Goal: Transaction & Acquisition: Purchase product/service

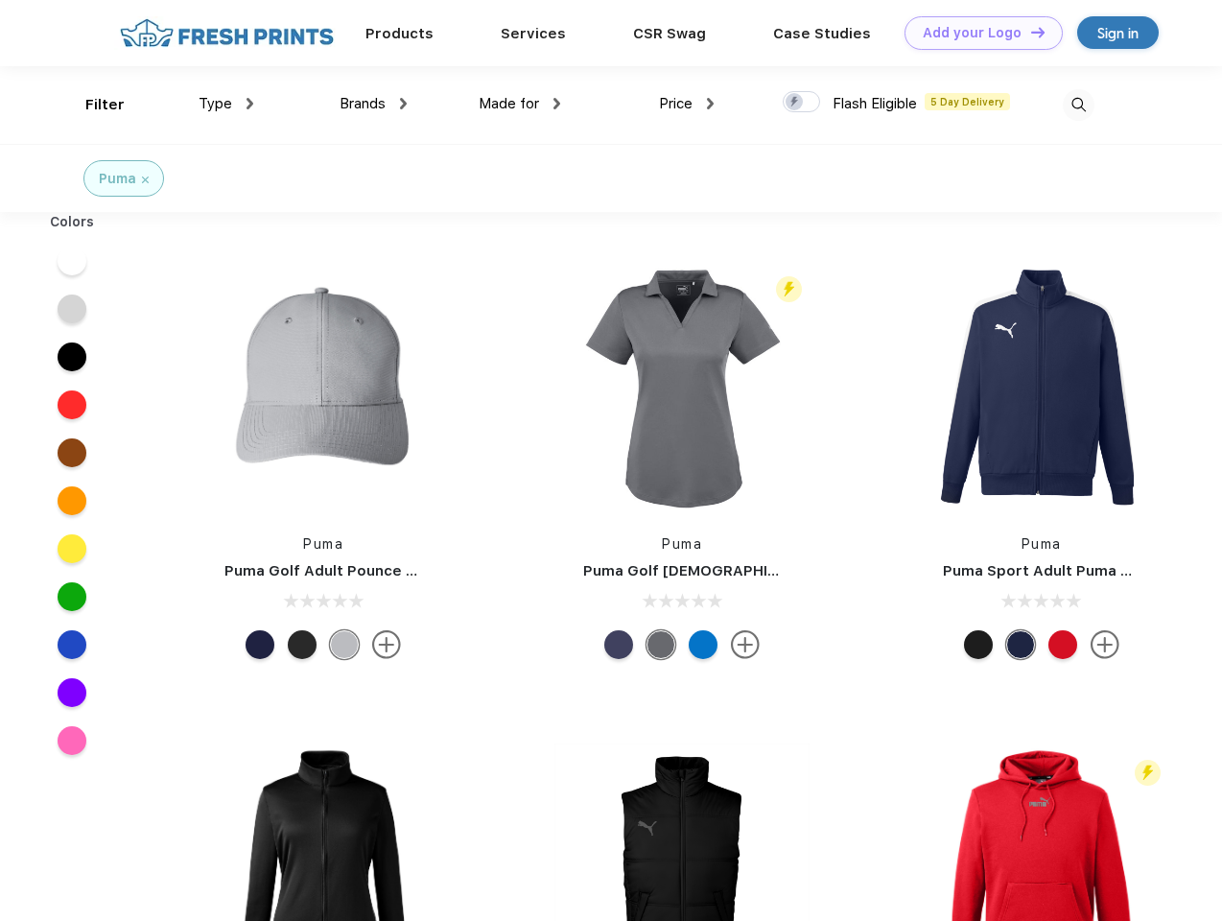
click at [977, 33] on link "Add your Logo Design Tool" at bounding box center [984, 33] width 158 height 34
click at [0, 0] on div "Design Tool" at bounding box center [0, 0] width 0 height 0
click at [1030, 32] on link "Add your Logo Design Tool" at bounding box center [984, 33] width 158 height 34
click at [92, 105] on div "Filter" at bounding box center [104, 105] width 39 height 22
click at [226, 104] on span "Type" at bounding box center [216, 103] width 34 height 17
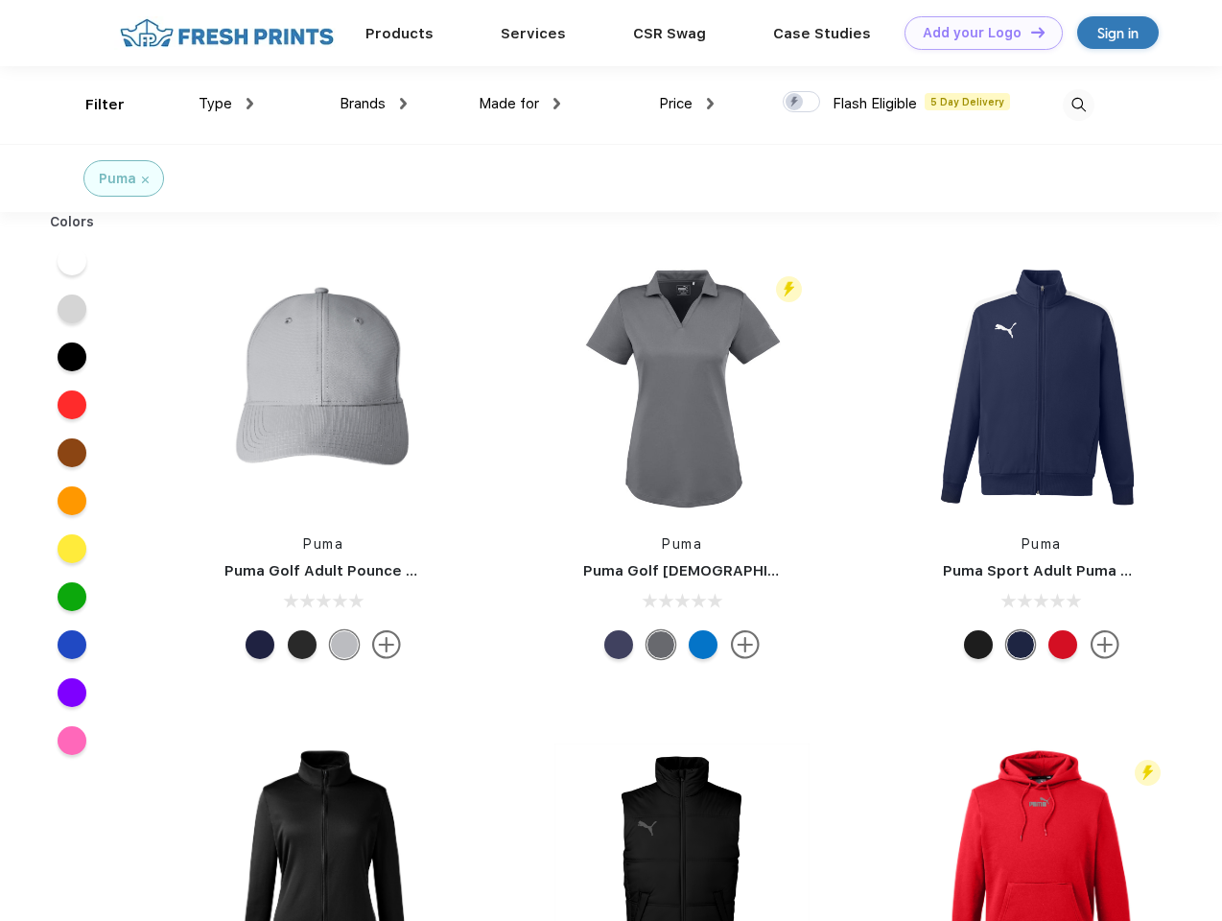
click at [373, 104] on span "Brands" at bounding box center [363, 103] width 46 height 17
click at [520, 104] on span "Made for" at bounding box center [509, 103] width 60 height 17
click at [687, 104] on span "Price" at bounding box center [676, 103] width 34 height 17
click at [802, 103] on div at bounding box center [801, 101] width 37 height 21
click at [795, 103] on input "checkbox" at bounding box center [789, 96] width 12 height 12
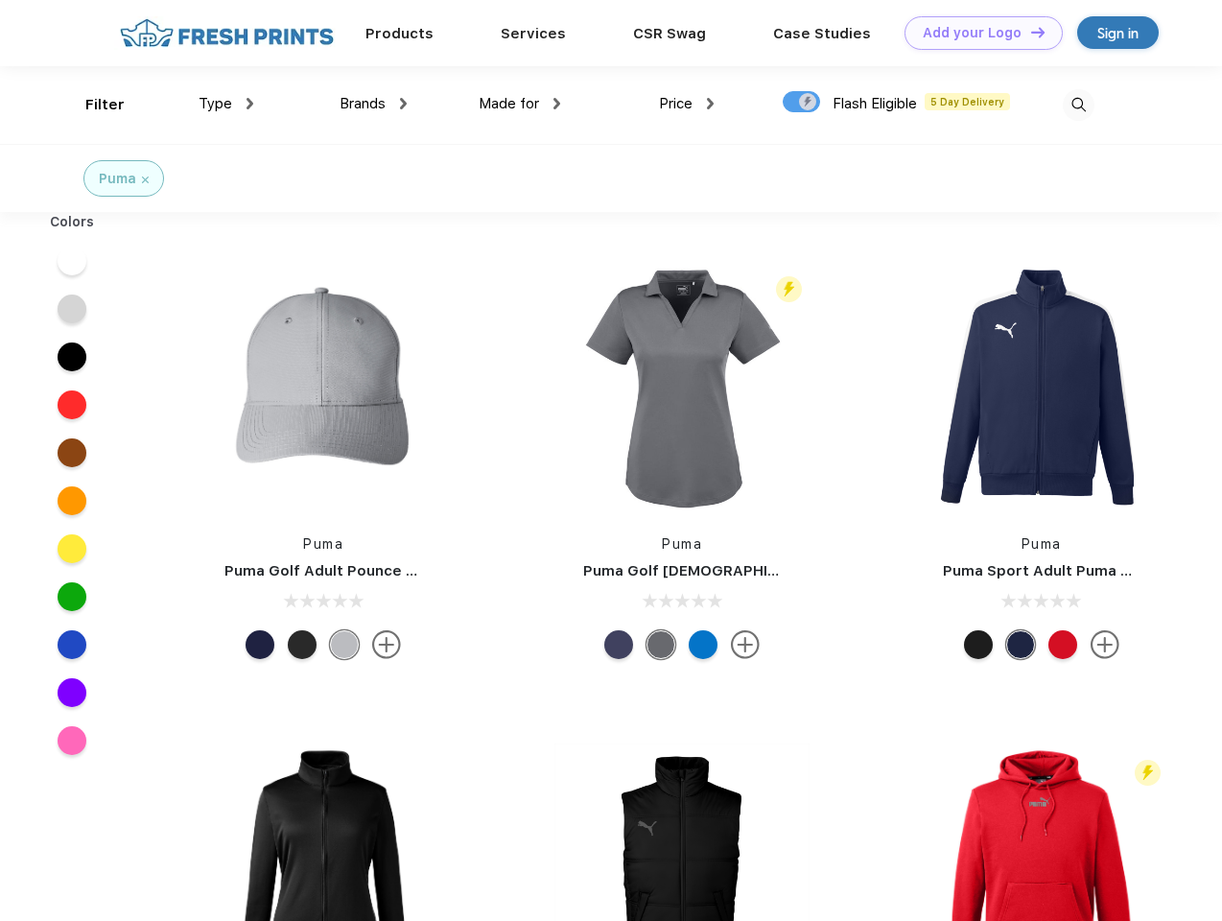
click at [1079, 105] on img at bounding box center [1079, 105] width 32 height 32
